Goal: Information Seeking & Learning: Learn about a topic

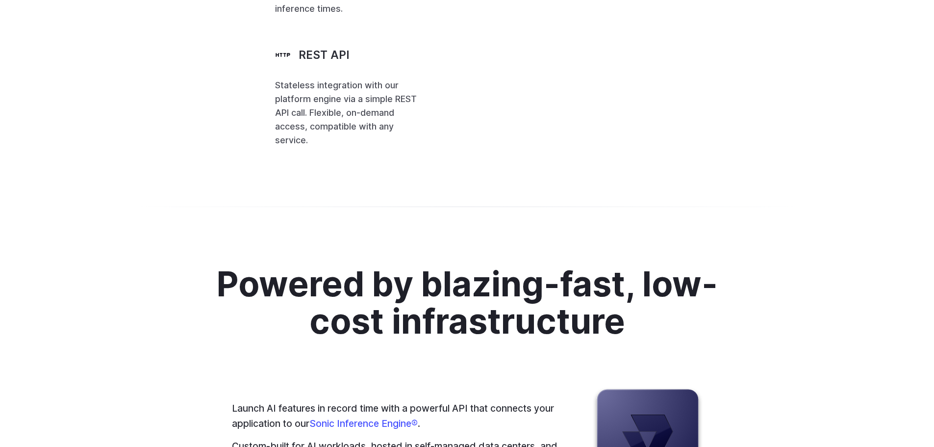
scroll to position [2403, 0]
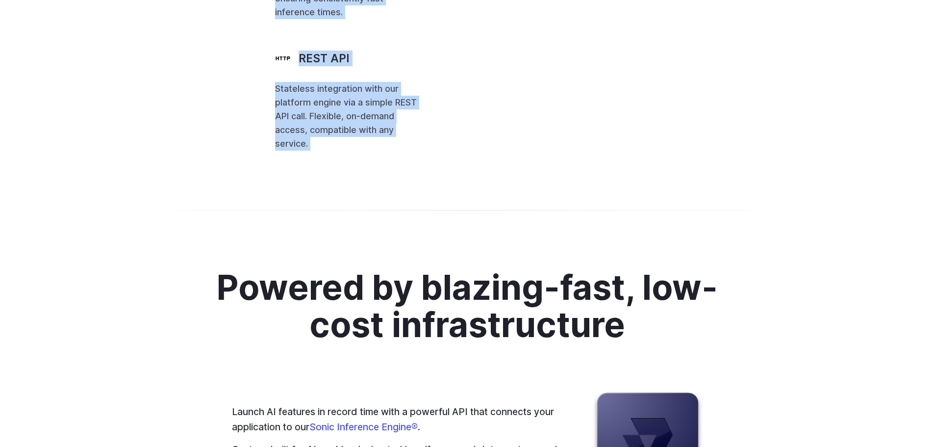
drag, startPoint x: 450, startPoint y: 314, endPoint x: 378, endPoint y: 190, distance: 143.5
click at [378, 151] on div "Websockets connection Real-time, bidirectional communication with our inference…" at bounding box center [467, 31] width 384 height 240
click at [0, 0] on span ""taskType"" at bounding box center [0, 0] width 0 height 0
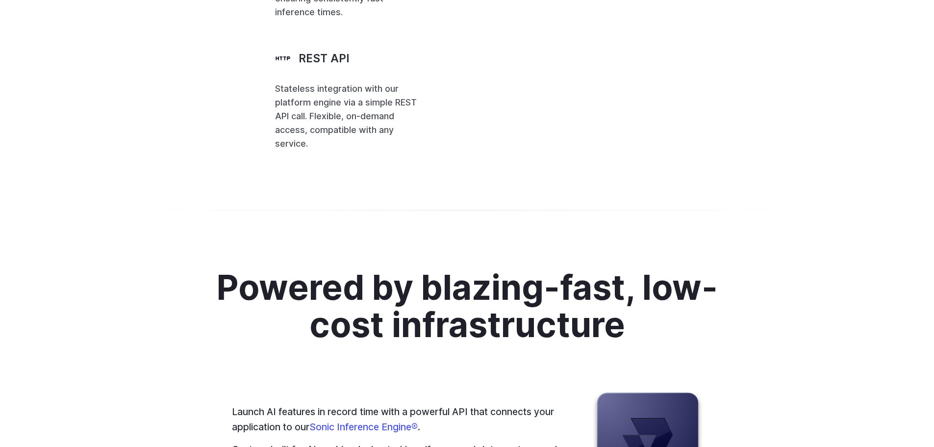
click at [0, 0] on span ""runware:100@1"" at bounding box center [0, 0] width 0 height 0
click at [0, 0] on span ""taskUUID" : "67aa2c57-3301-43ae-aa3b-dd40bbce2d33" ," at bounding box center [0, 0] width 0 height 0
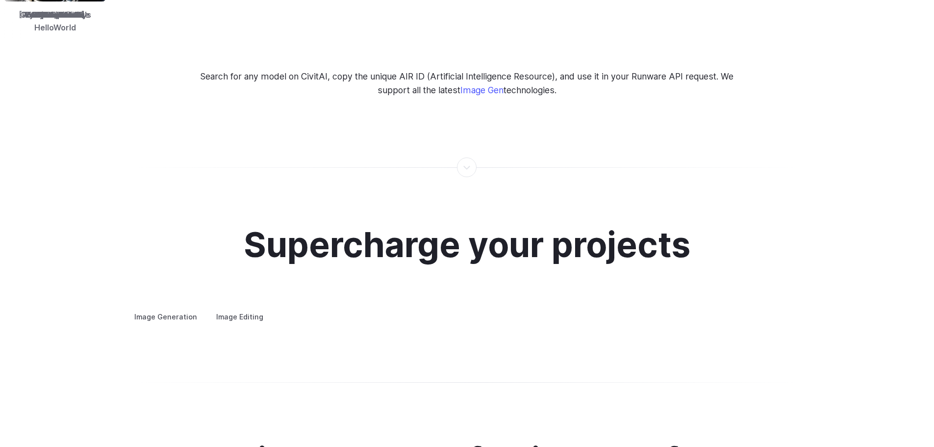
scroll to position [0, 0]
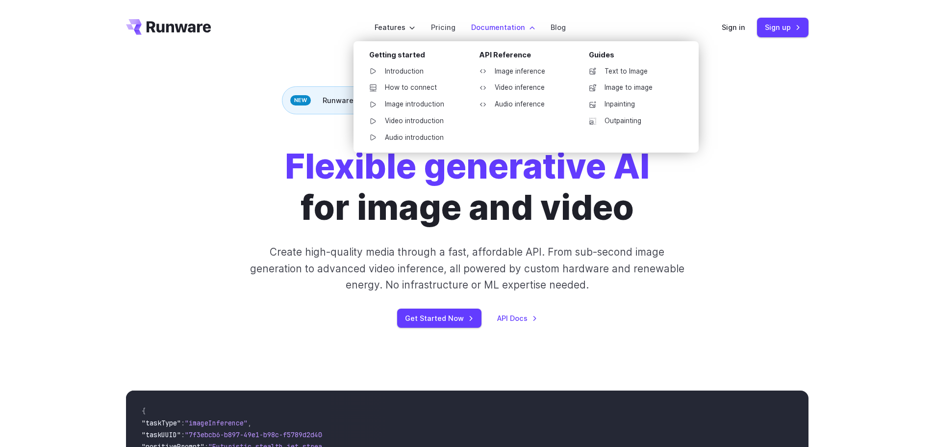
click at [526, 29] on label "Documentation" at bounding box center [503, 27] width 64 height 11
